Goal: Information Seeking & Learning: Learn about a topic

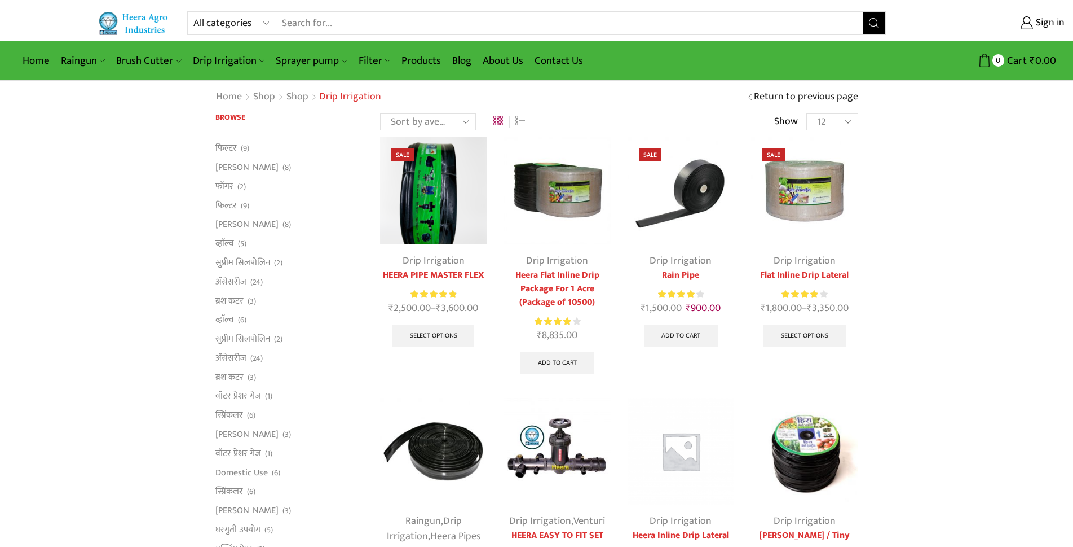
click at [144, 17] on img at bounding box center [134, 22] width 73 height 23
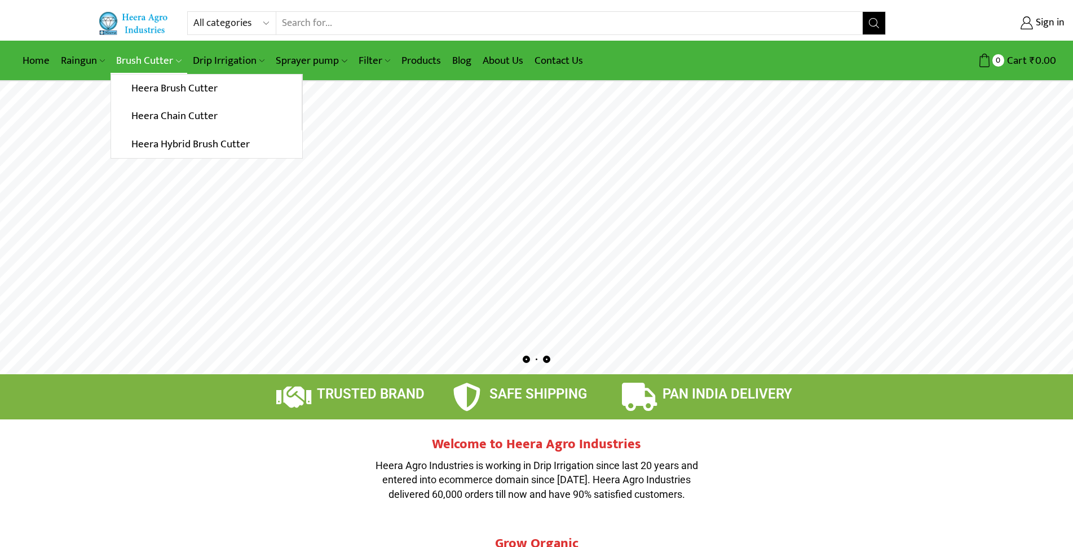
click at [143, 56] on link "Brush Cutter" at bounding box center [149, 60] width 76 height 27
click at [164, 140] on link "Heera Hybrid Brush Cutter" at bounding box center [206, 144] width 191 height 28
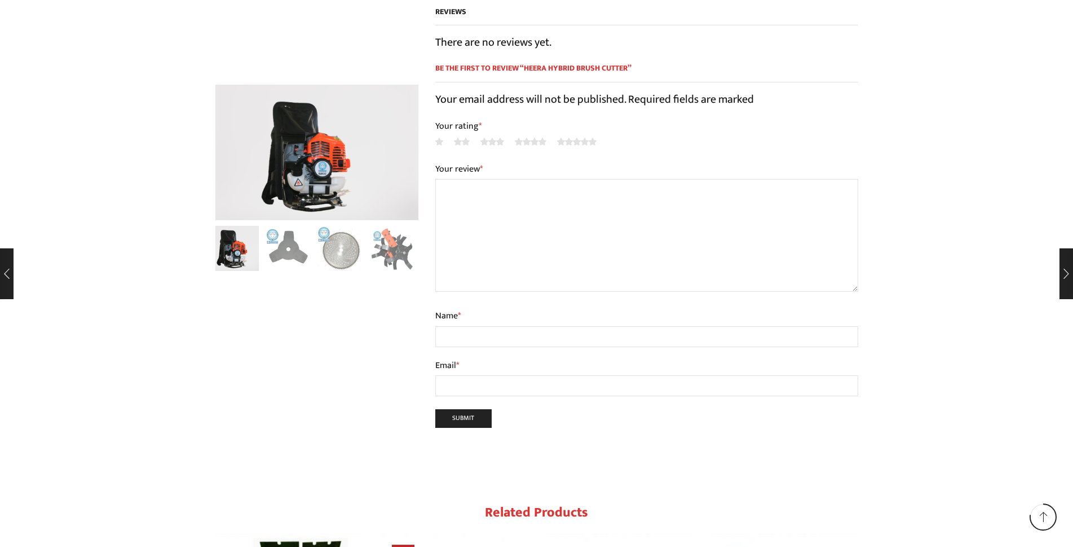
scroll to position [1015, 0]
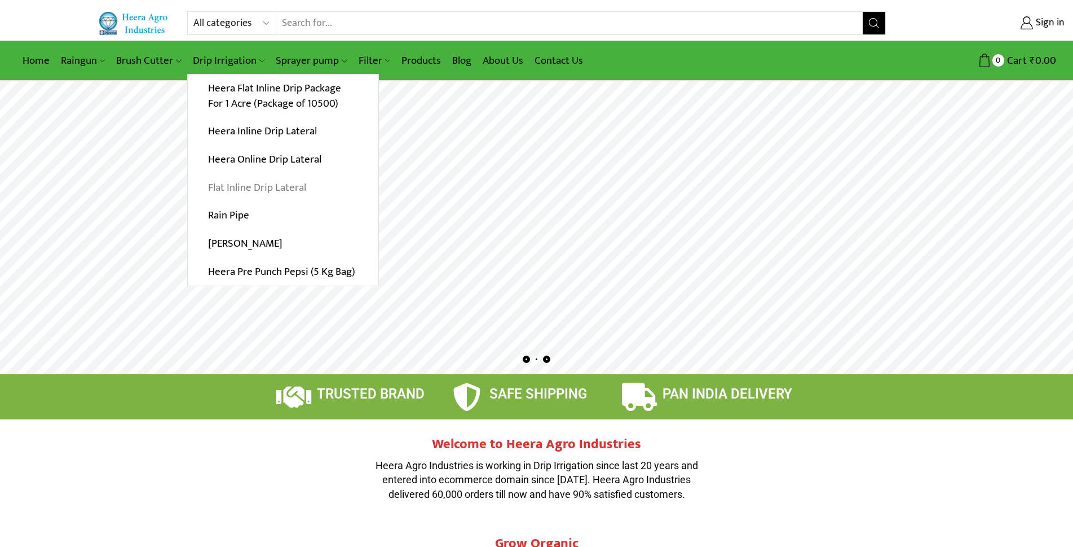
click at [240, 189] on link "Flat Inline Drip Lateral" at bounding box center [283, 187] width 190 height 28
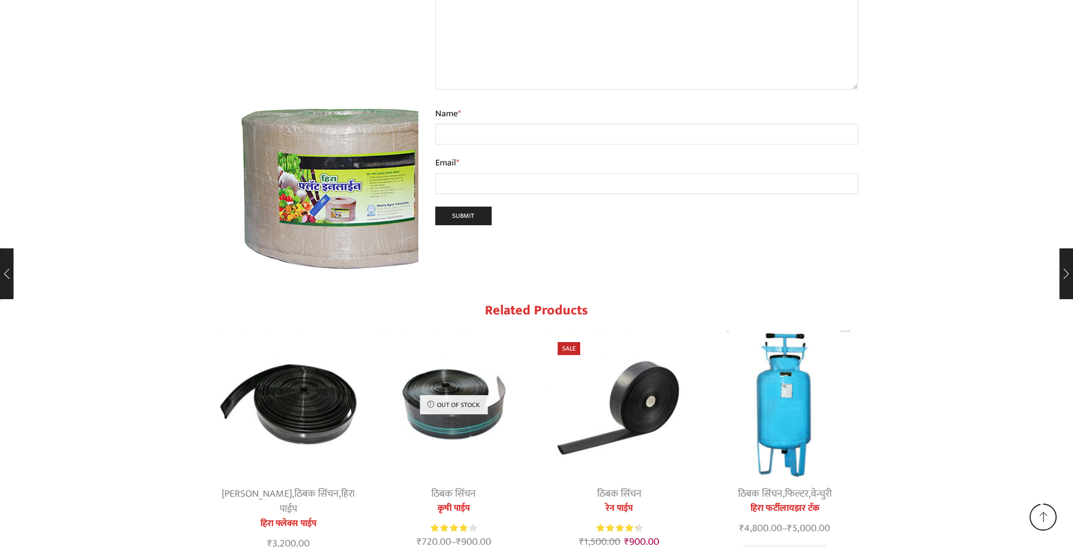
scroll to position [6712, 0]
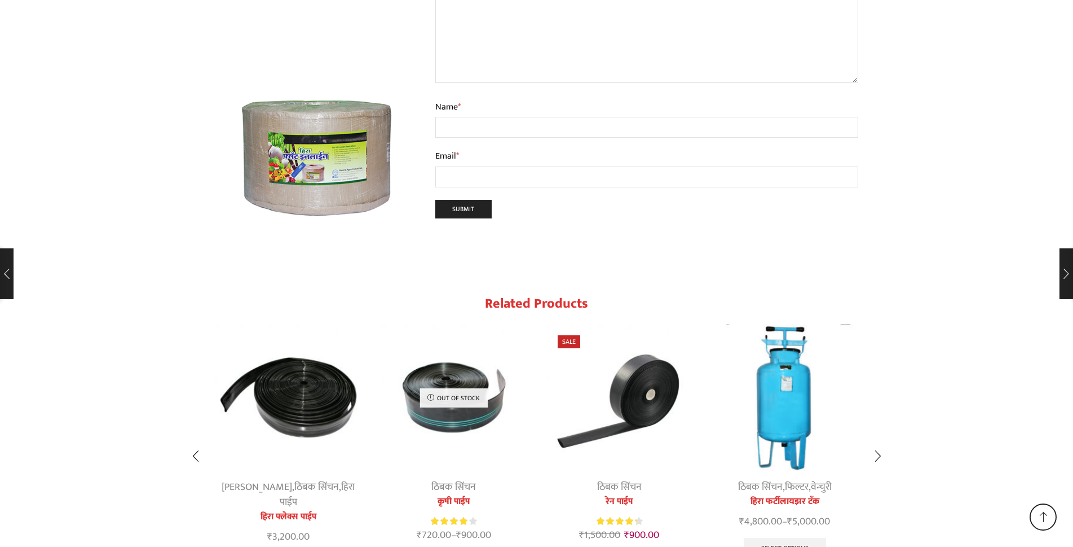
click at [300, 324] on img "1 / 10" at bounding box center [288, 397] width 147 height 147
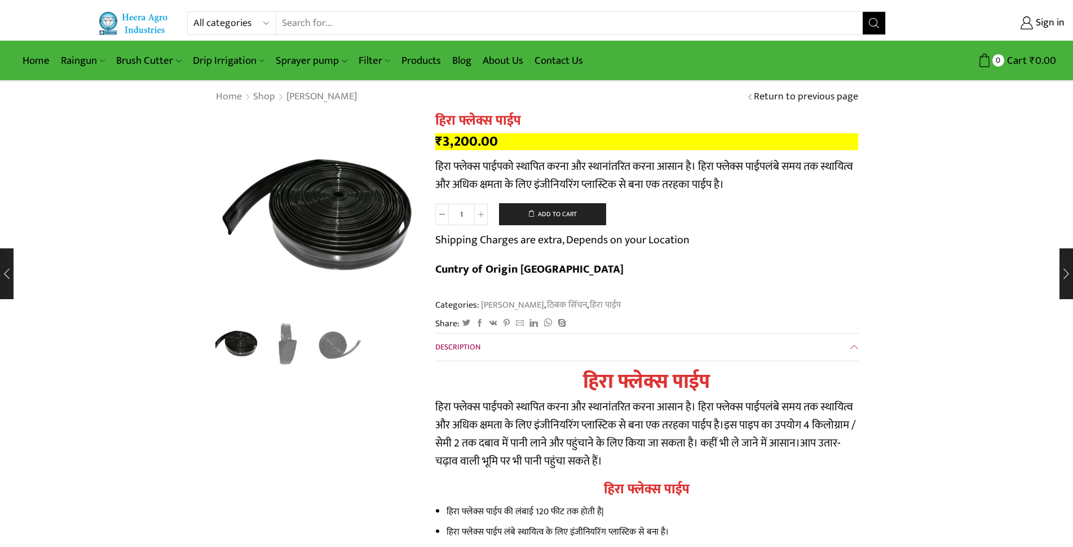
click at [288, 344] on img "2 / 3" at bounding box center [288, 343] width 47 height 47
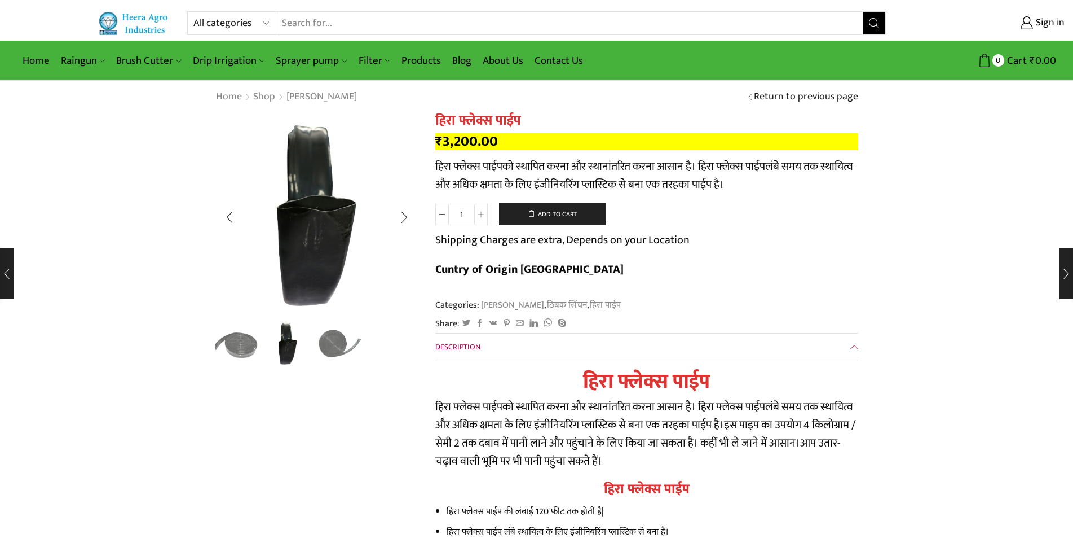
click at [331, 343] on img "3 / 3" at bounding box center [340, 343] width 47 height 47
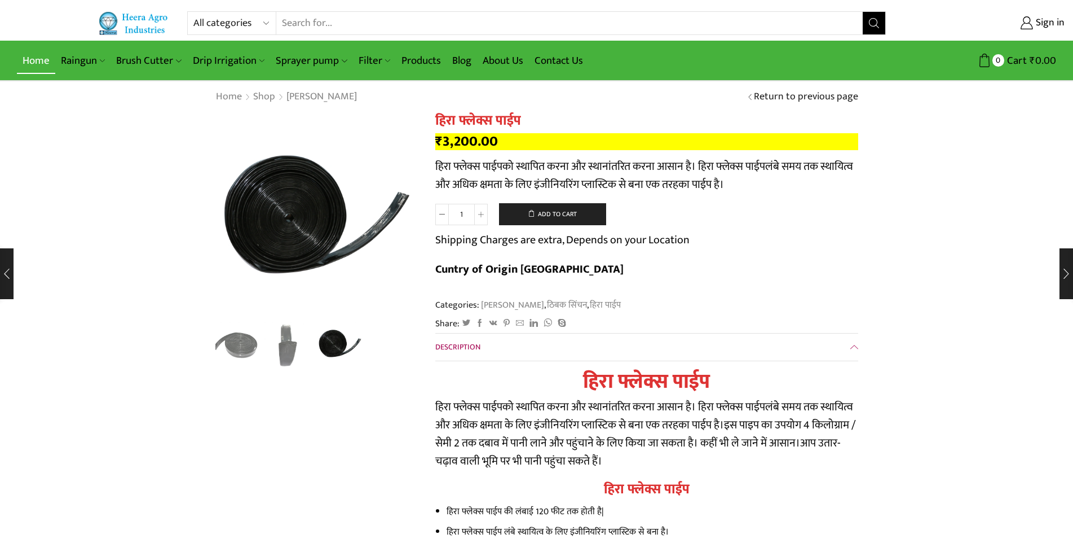
click at [38, 57] on link "Home" at bounding box center [36, 60] width 38 height 27
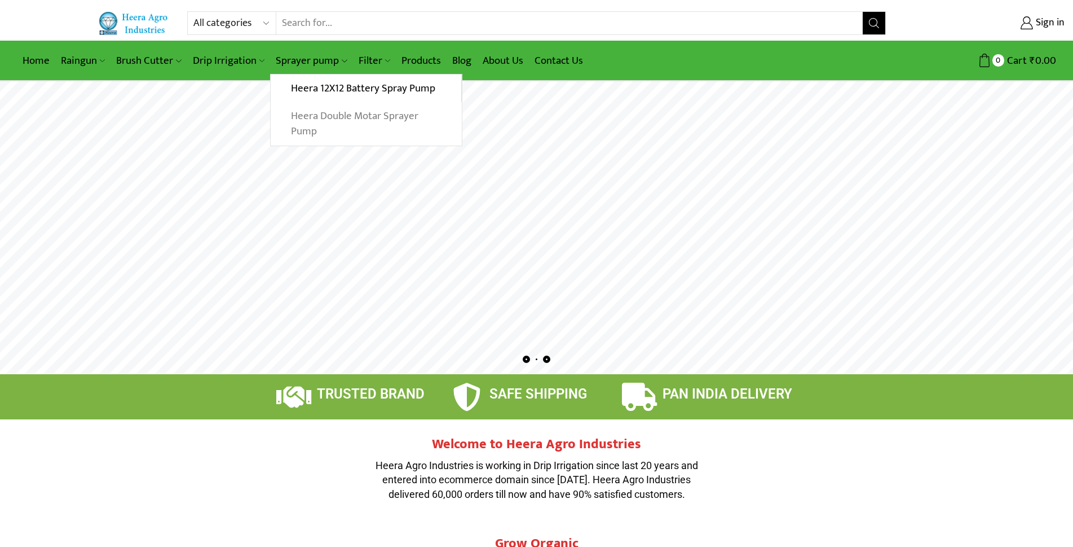
click at [323, 122] on link "Heera Double Motar Sprayer Pump" at bounding box center [366, 123] width 191 height 43
